Goal: Register for event/course

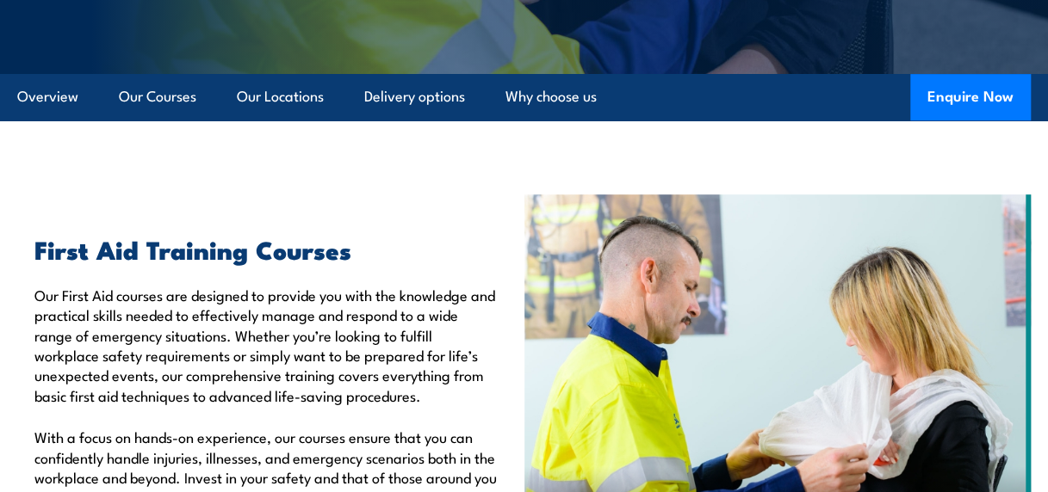
scroll to position [409, 0]
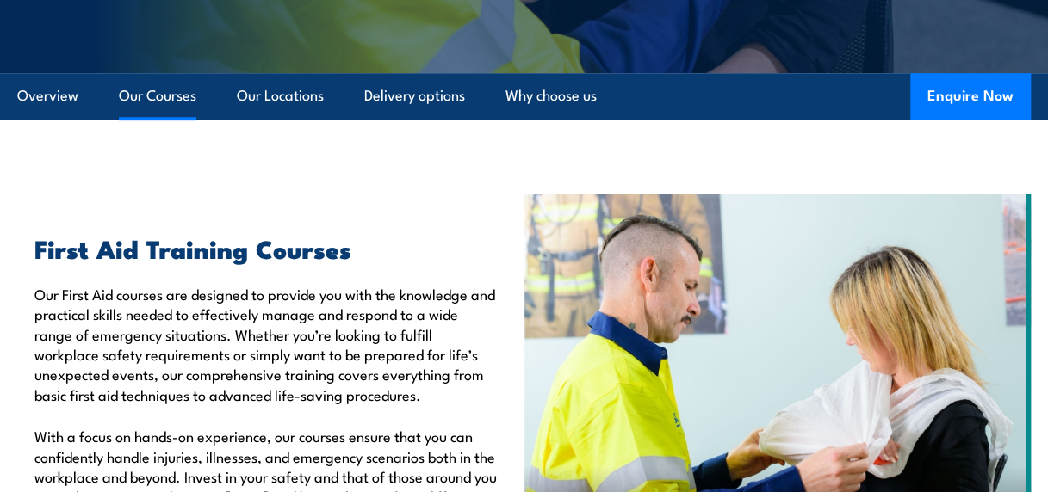
click at [147, 84] on link "Our Courses" at bounding box center [157, 96] width 77 height 46
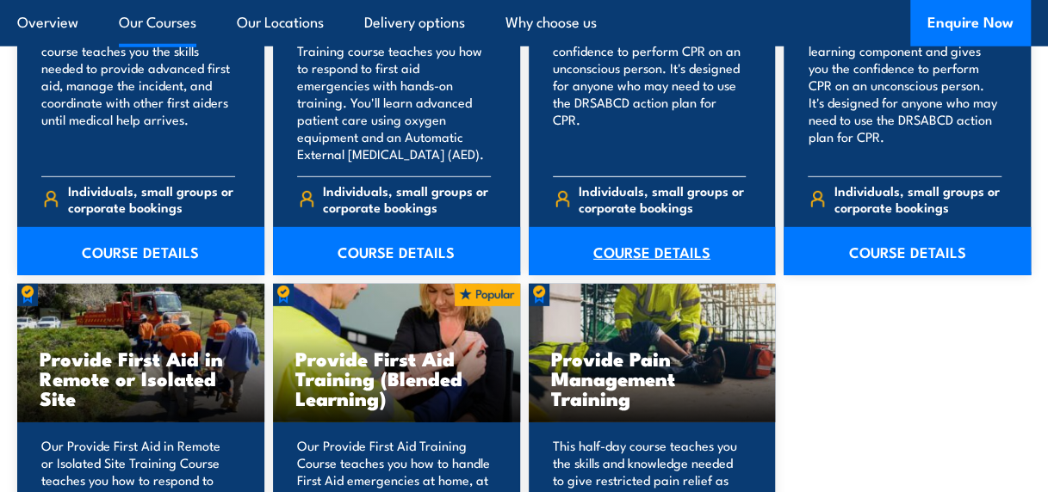
scroll to position [2367, 0]
click at [636, 250] on link "COURSE DETAILS" at bounding box center [652, 251] width 247 height 48
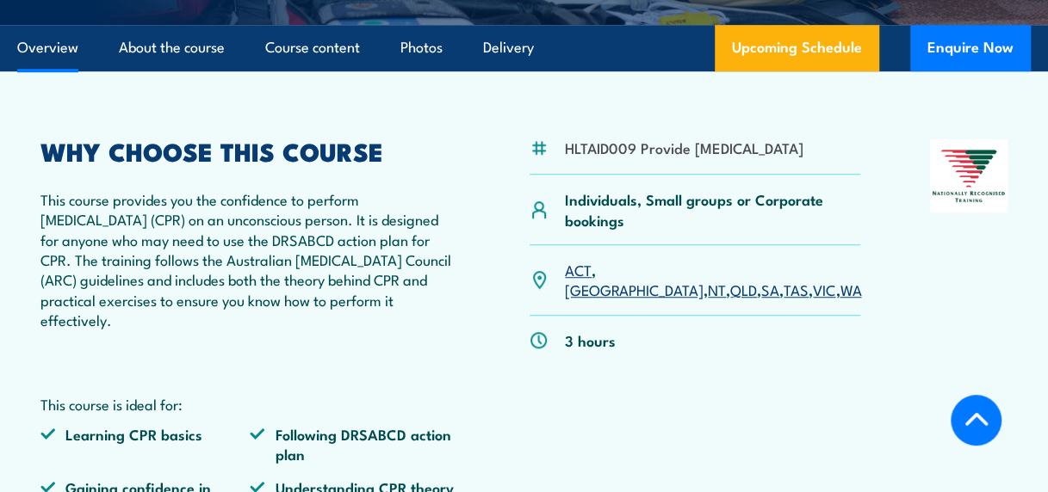
scroll to position [458, 0]
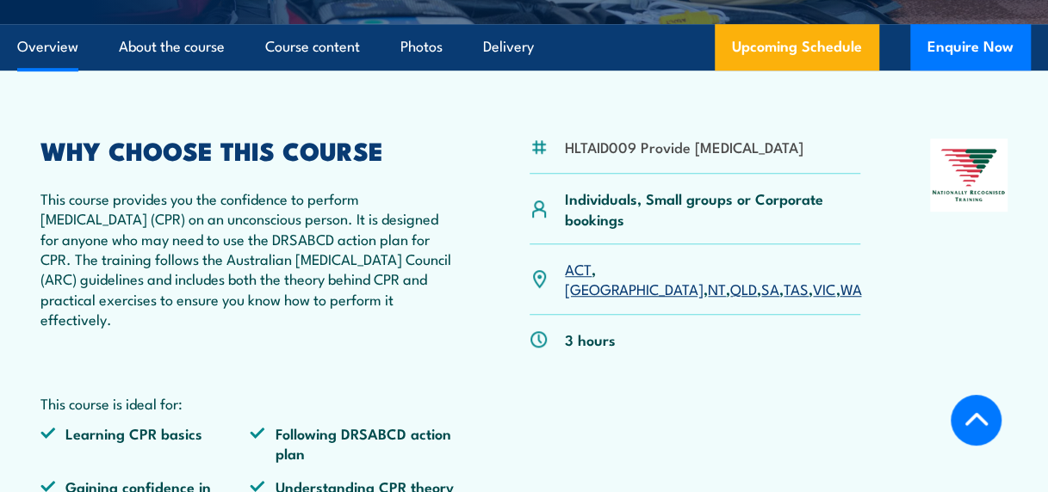
click at [813, 299] on link "VIC" at bounding box center [824, 288] width 22 height 21
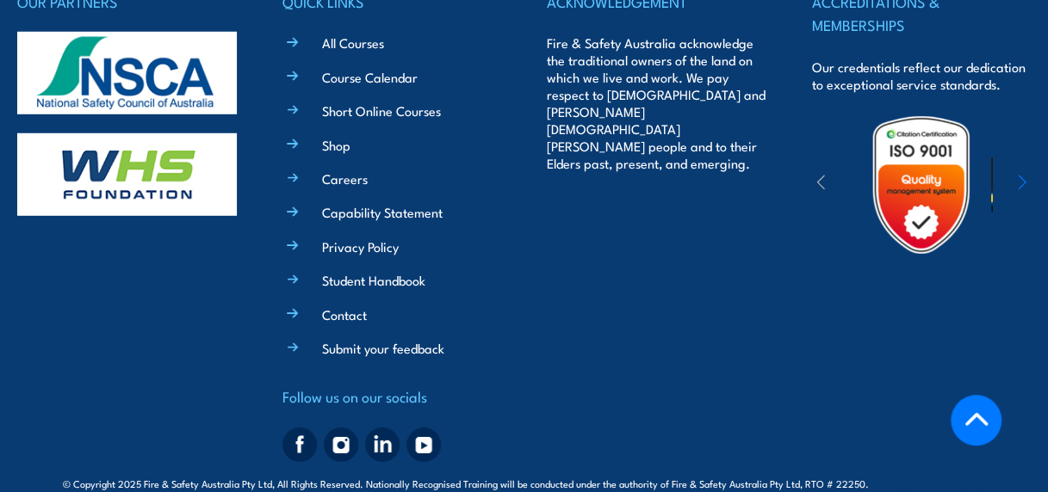
scroll to position [5502, 0]
